Goal: Transaction & Acquisition: Purchase product/service

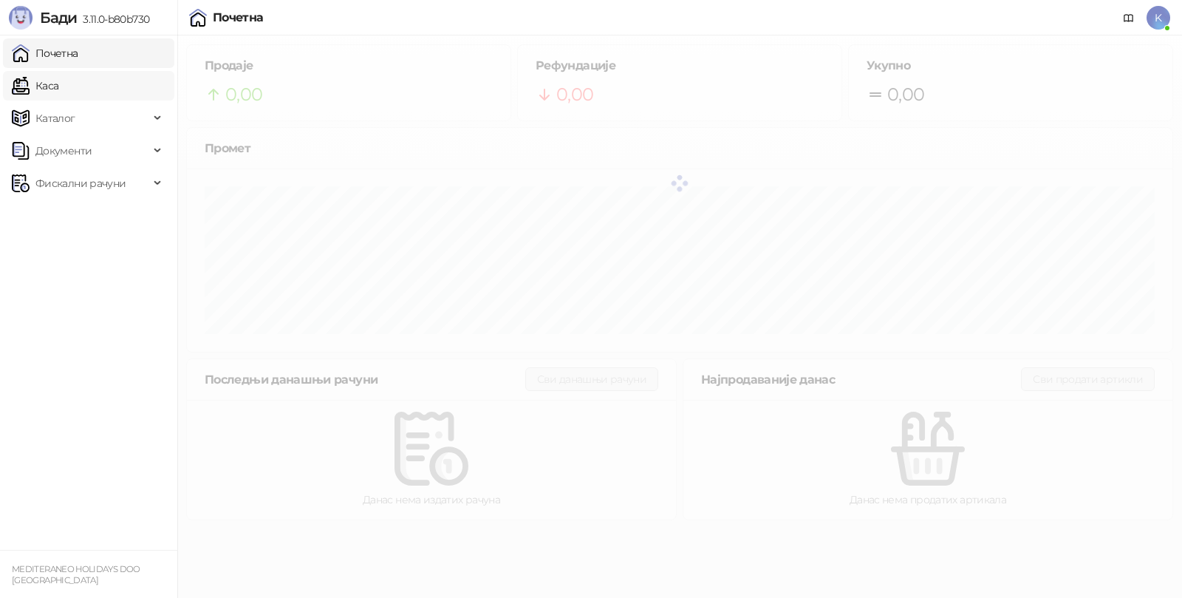
click at [58, 87] on link "Каса" at bounding box center [35, 86] width 47 height 30
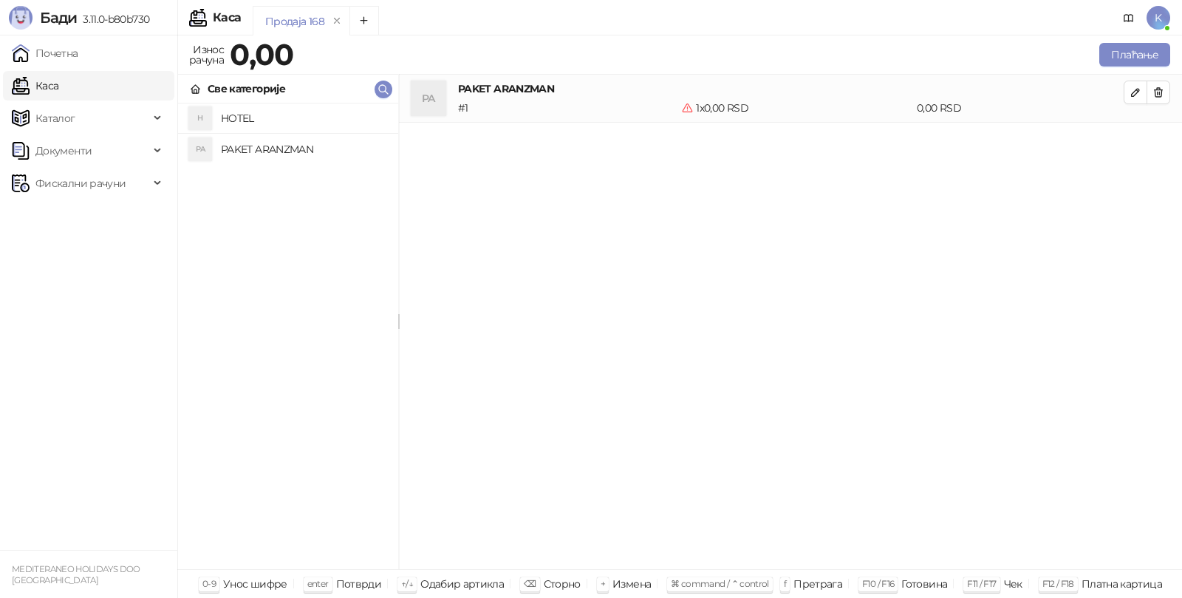
click at [243, 146] on h4 "PAKET ARANZMAN" at bounding box center [304, 149] width 166 height 24
click at [1126, 54] on button "Плаћање" at bounding box center [1134, 55] width 71 height 24
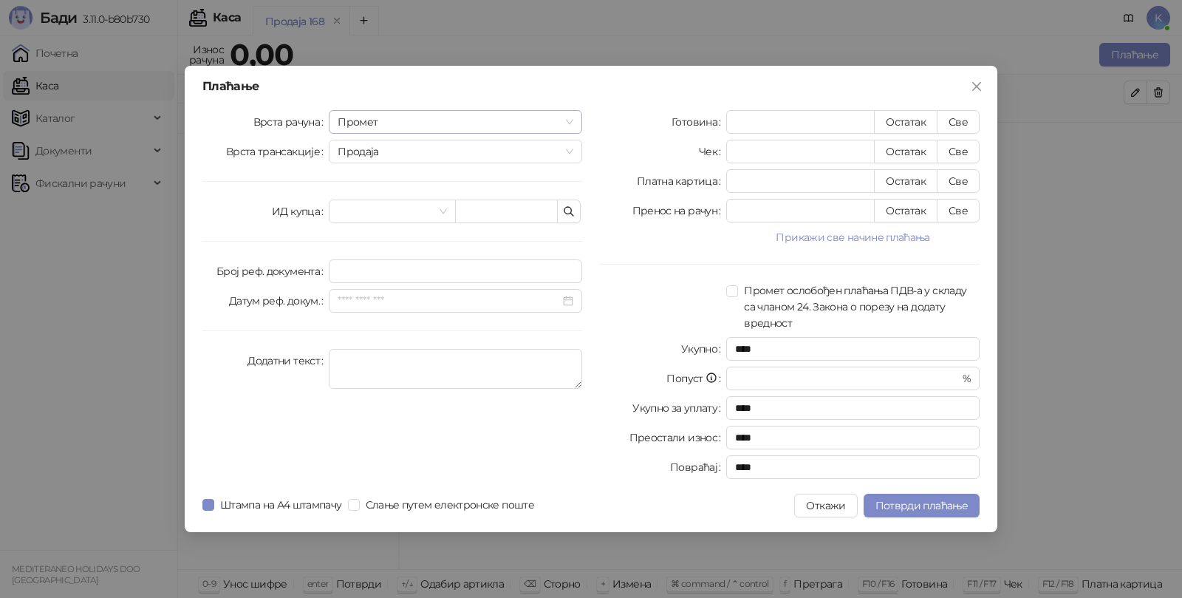
click at [364, 126] on span "Промет" at bounding box center [456, 122] width 236 height 22
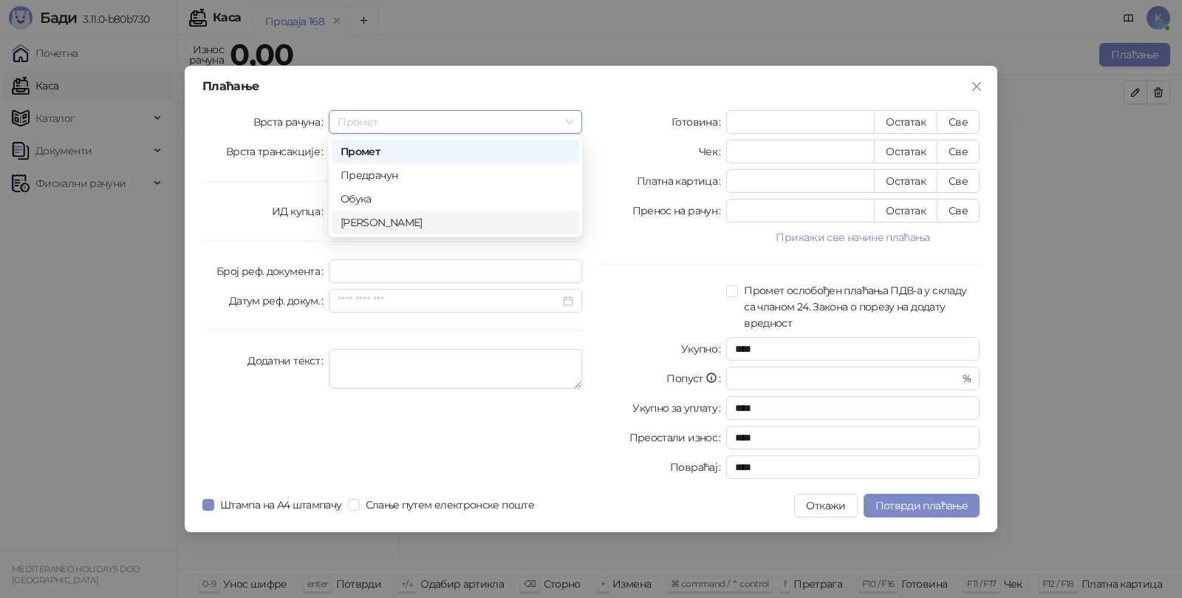
click at [364, 220] on div "Аванс" at bounding box center [456, 222] width 230 height 16
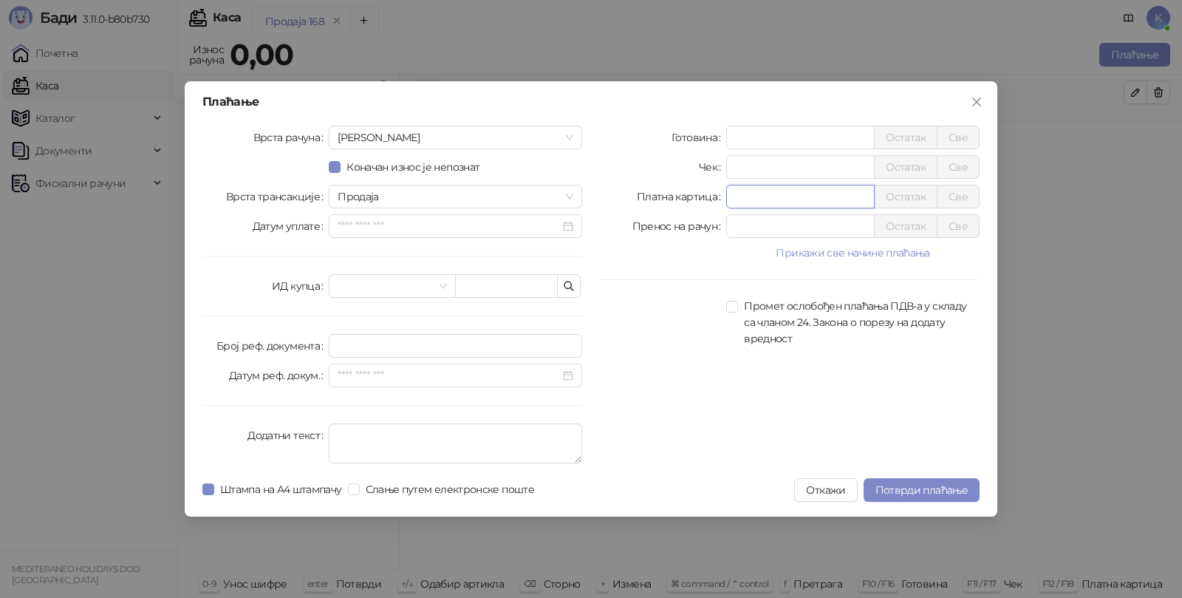
click at [751, 197] on input "*" at bounding box center [800, 196] width 147 height 22
type input "******"
click at [404, 434] on textarea "Додатни текст" at bounding box center [455, 443] width 253 height 40
type textarea "*********"
click at [932, 495] on span "Потврди плаћање" at bounding box center [922, 489] width 92 height 13
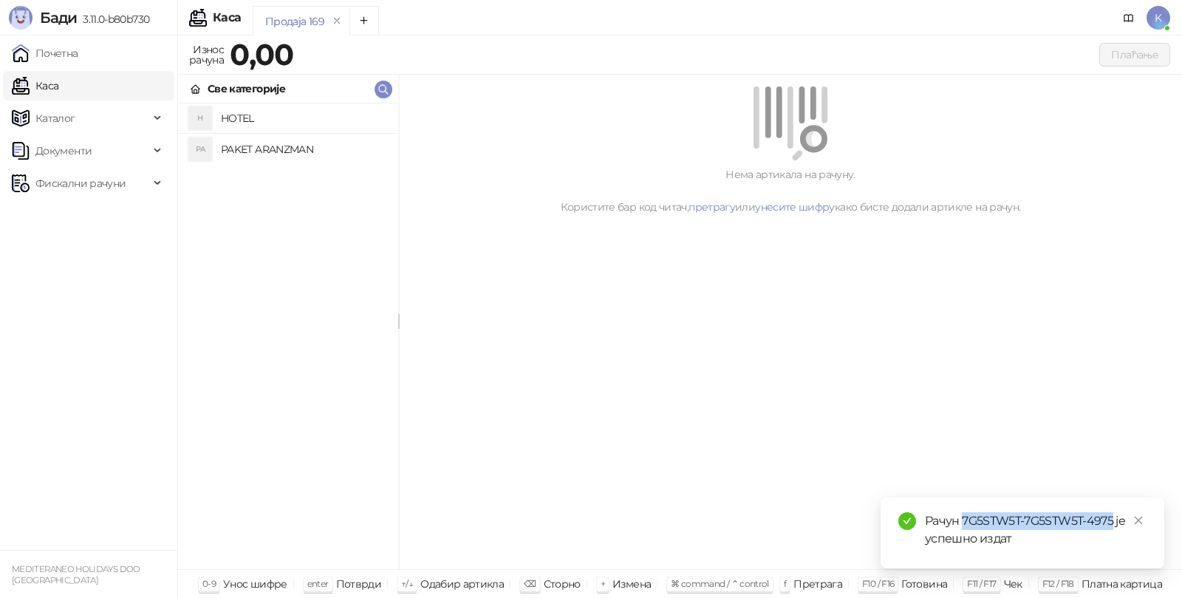
drag, startPoint x: 965, startPoint y: 522, endPoint x: 1114, endPoint y: 521, distance: 149.3
click at [1114, 521] on div "Рачун 7G5STW5T-7G5STW5T-4975 је успешно издат" at bounding box center [1036, 529] width 222 height 35
copy div "7G5STW5T-7G5STW5T-4975"
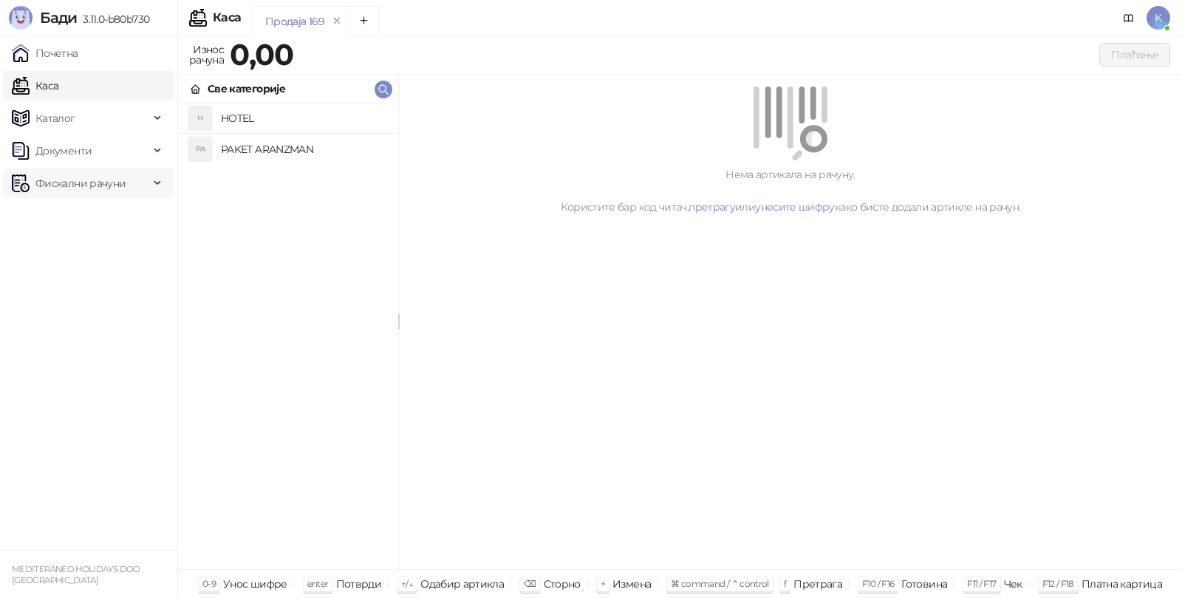
drag, startPoint x: 48, startPoint y: 179, endPoint x: 74, endPoint y: 190, distance: 28.1
click at [49, 179] on span "Фискални рачуни" at bounding box center [80, 183] width 90 height 30
click at [92, 211] on link "Издати рачуни" at bounding box center [67, 216] width 99 height 30
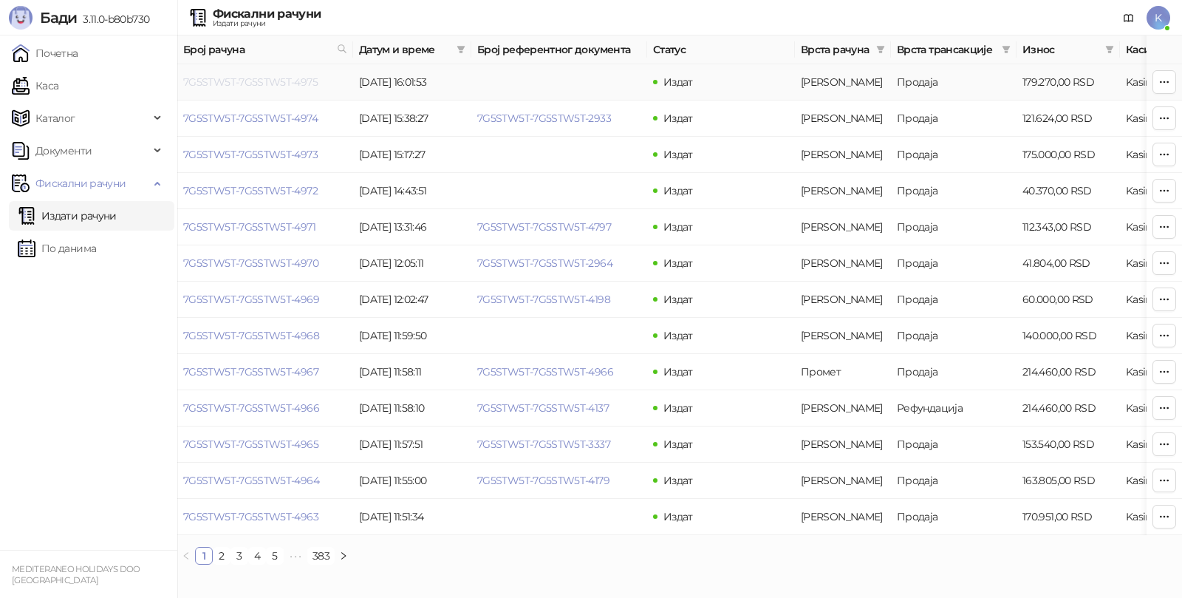
click at [295, 78] on link "7G5STW5T-7G5STW5T-4975" at bounding box center [250, 81] width 134 height 13
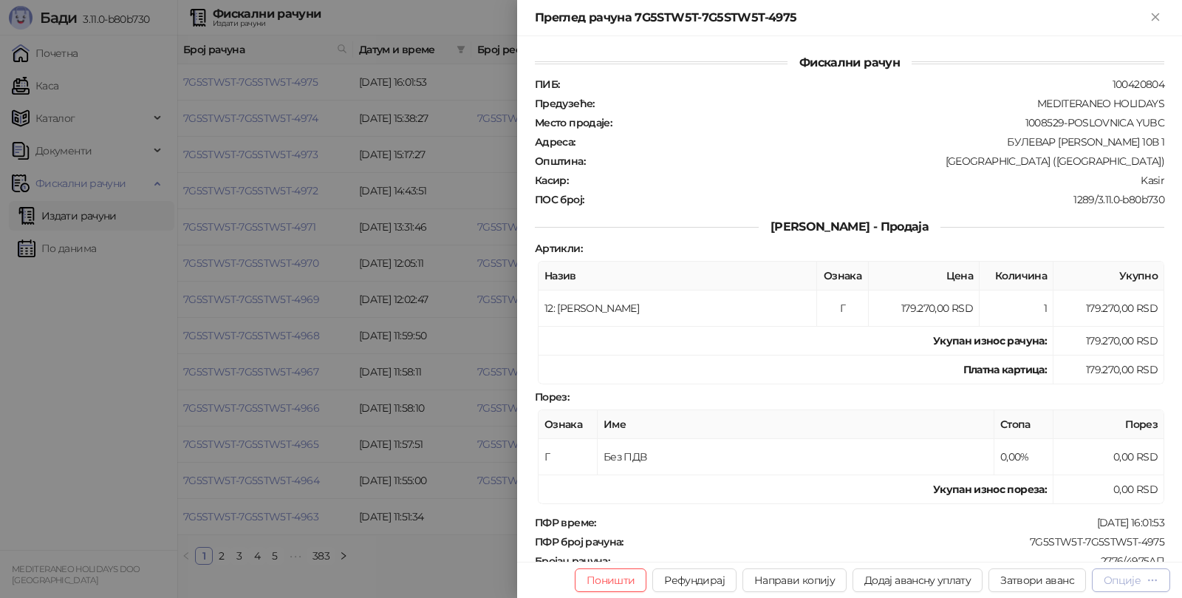
click at [1121, 578] on div "Опције" at bounding box center [1122, 579] width 37 height 13
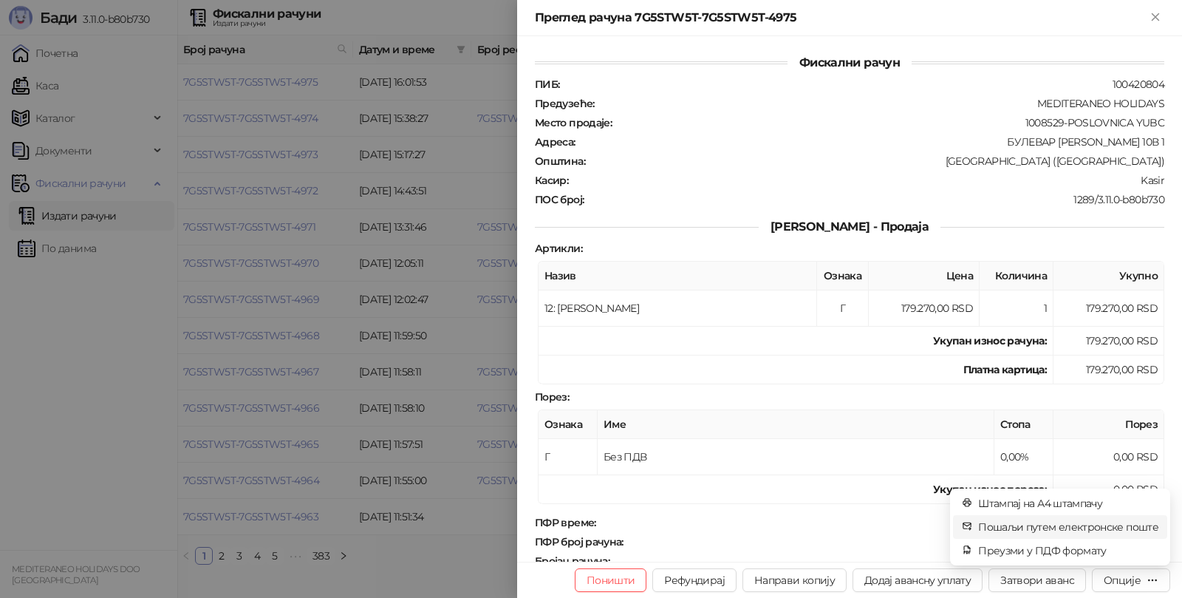
click at [1066, 526] on span "Пошаљи путем електронске поште" at bounding box center [1068, 527] width 180 height 16
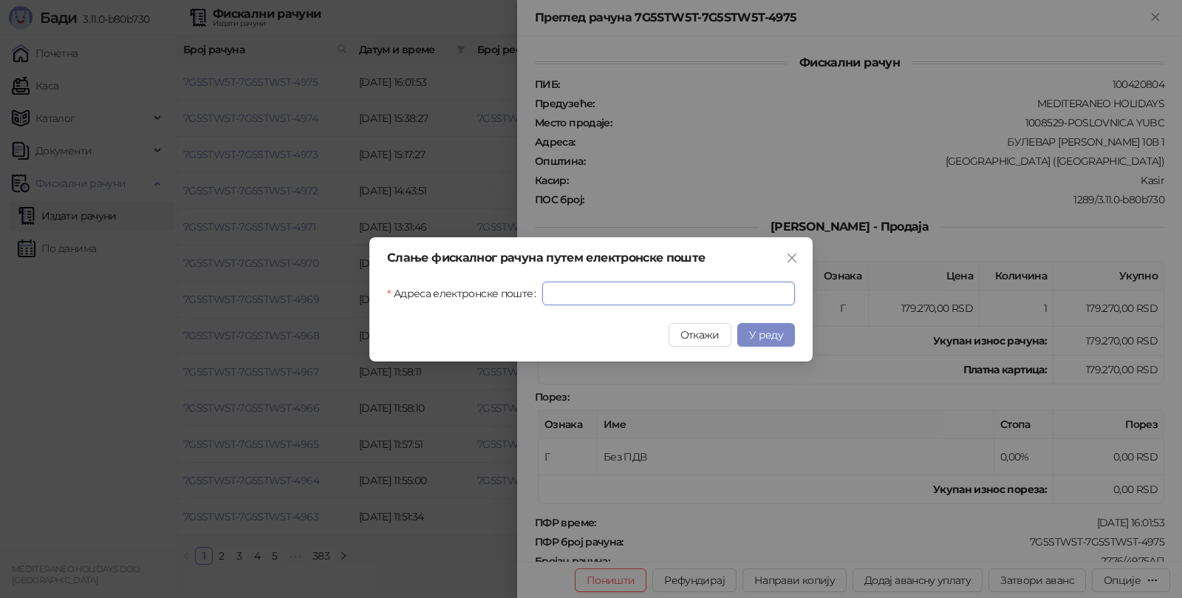
click at [601, 290] on input "Адреса електронске поште" at bounding box center [668, 294] width 253 height 24
paste input "**********"
click at [745, 333] on button "У реду" at bounding box center [766, 335] width 58 height 24
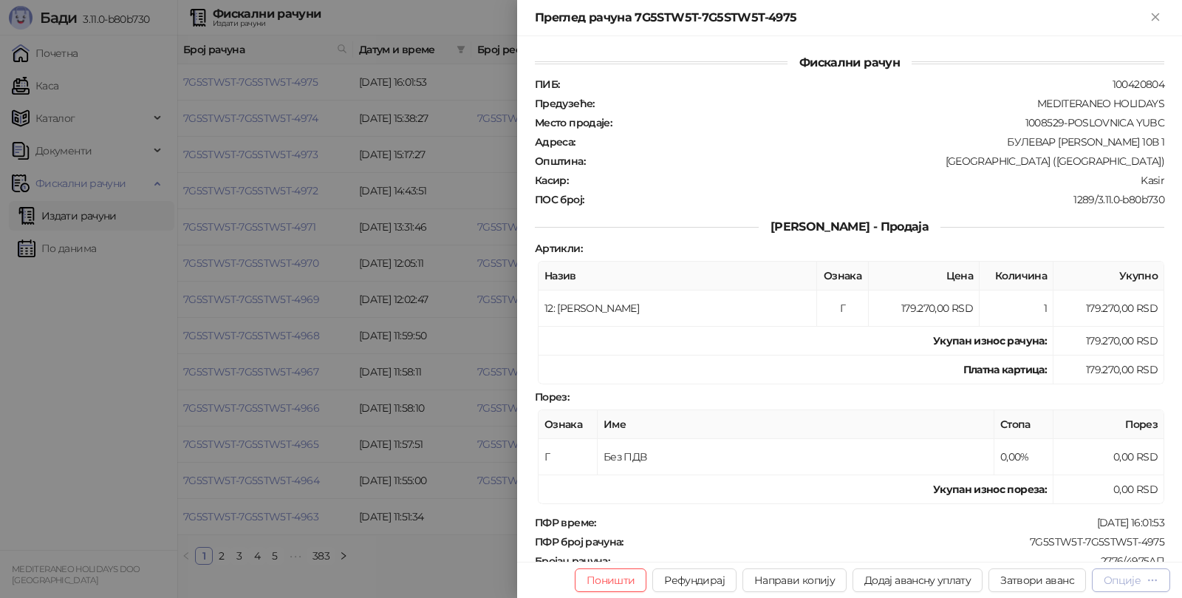
click at [1138, 580] on div "Опције" at bounding box center [1122, 579] width 37 height 13
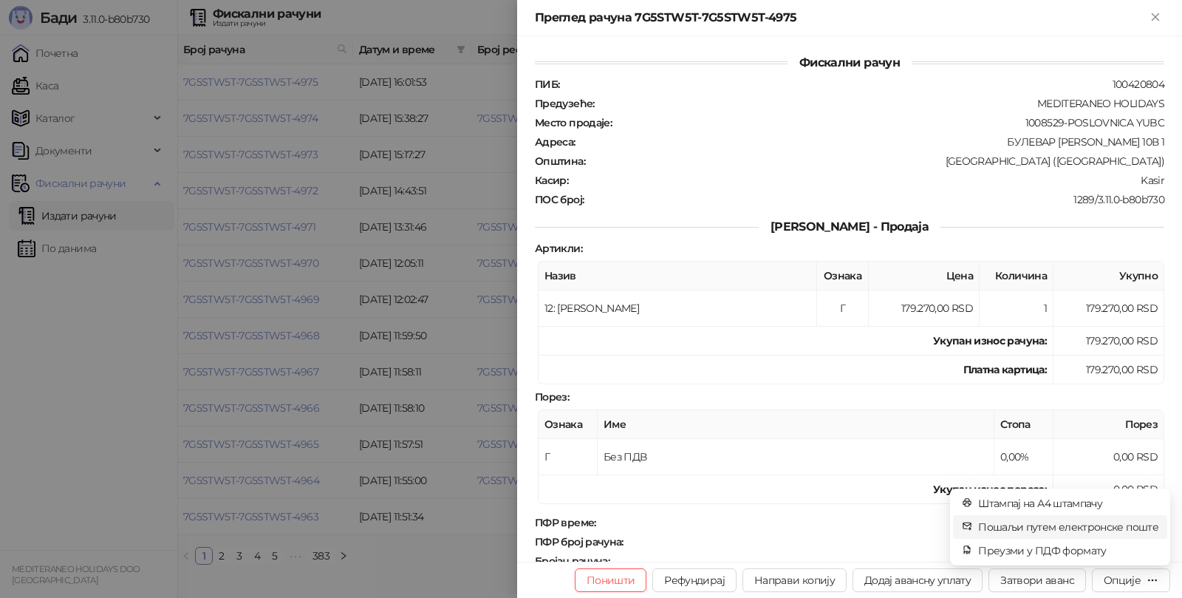
click at [1070, 530] on span "Пошаљи путем електронске поште" at bounding box center [1068, 527] width 180 height 16
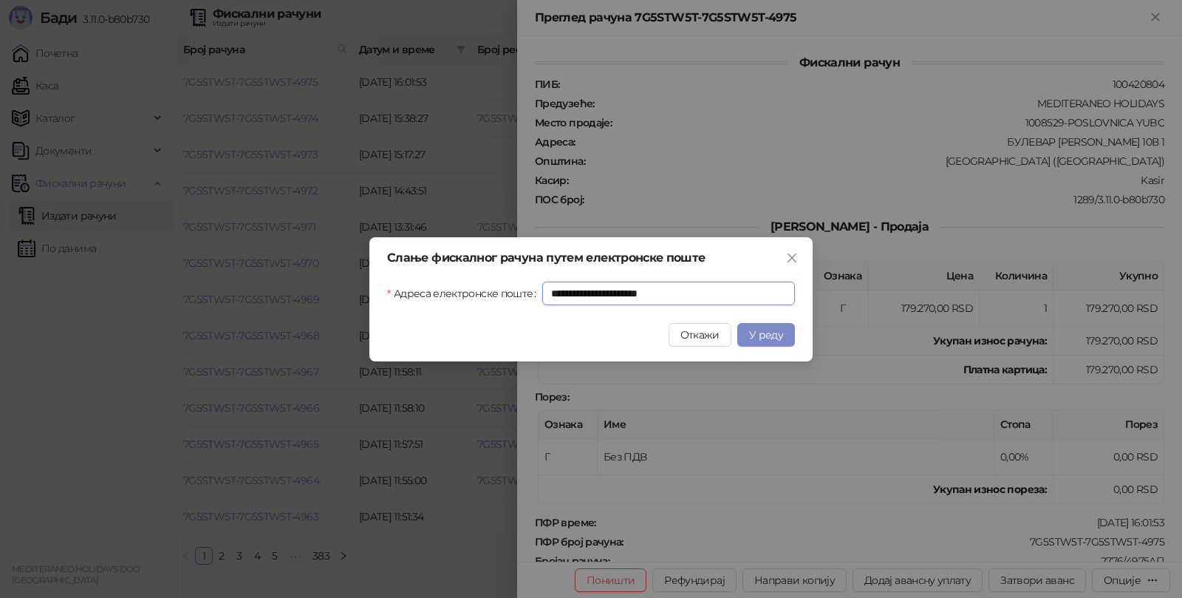
drag, startPoint x: 699, startPoint y: 291, endPoint x: 468, endPoint y: 289, distance: 231.3
click at [468, 289] on div "**********" at bounding box center [591, 294] width 408 height 24
paste input "text"
type input "**********"
click at [757, 332] on span "У реду" at bounding box center [766, 334] width 34 height 13
